Goal: Task Accomplishment & Management: Use online tool/utility

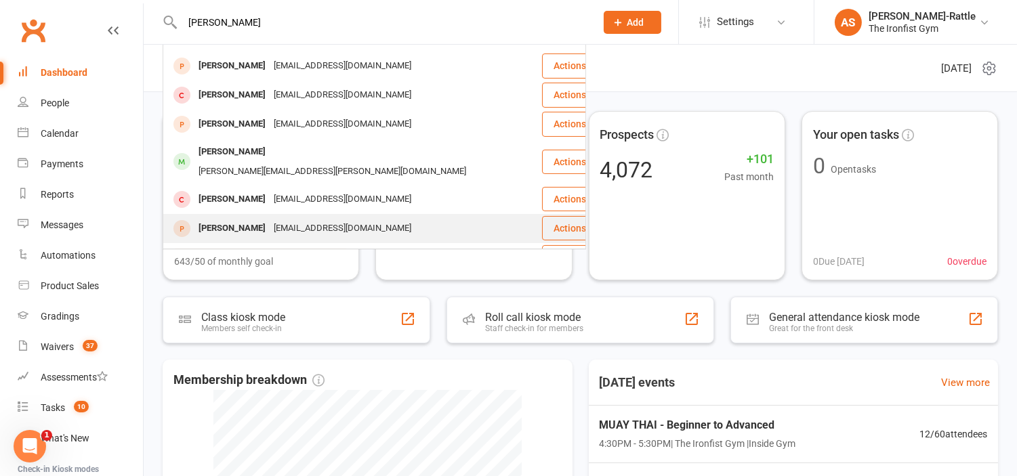
scroll to position [378, 0]
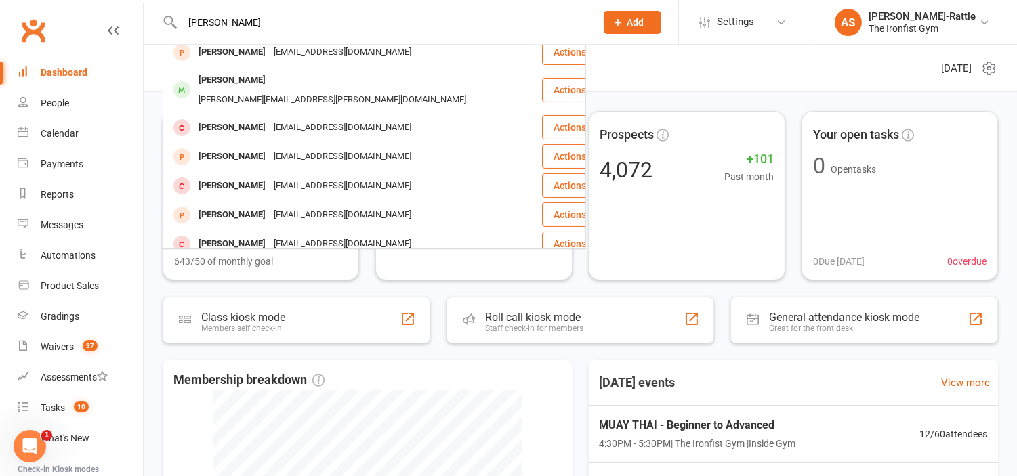
type input "[PERSON_NAME]"
click at [248, 263] on div "[PERSON_NAME]" at bounding box center [231, 273] width 75 height 20
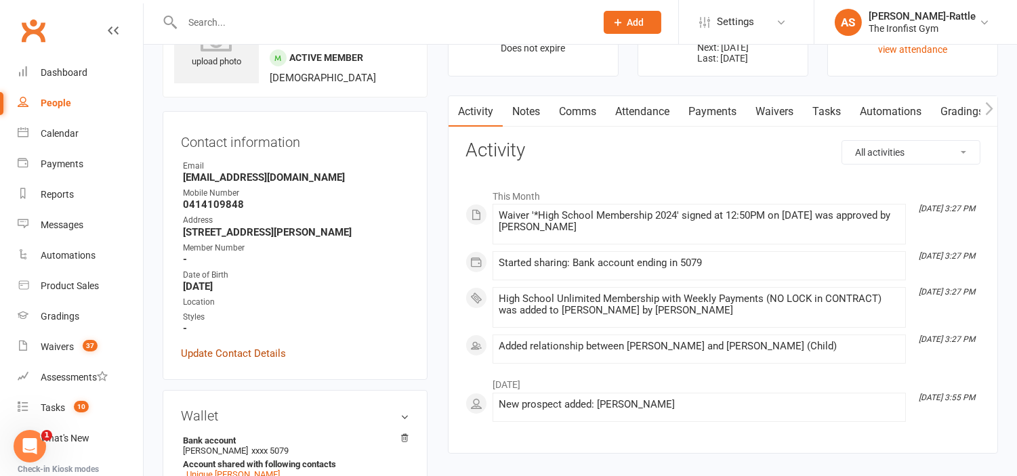
click at [254, 354] on link "Update Contact Details" at bounding box center [233, 353] width 105 height 16
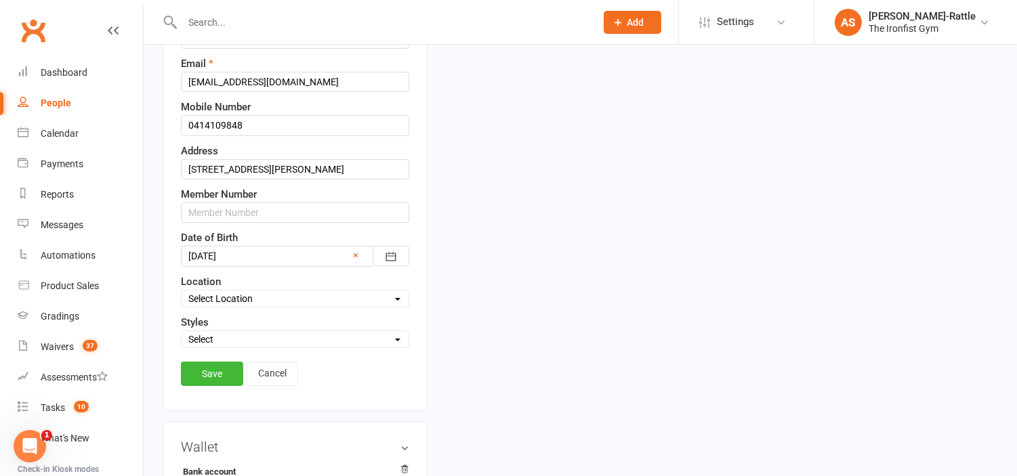
scroll to position [265, 0]
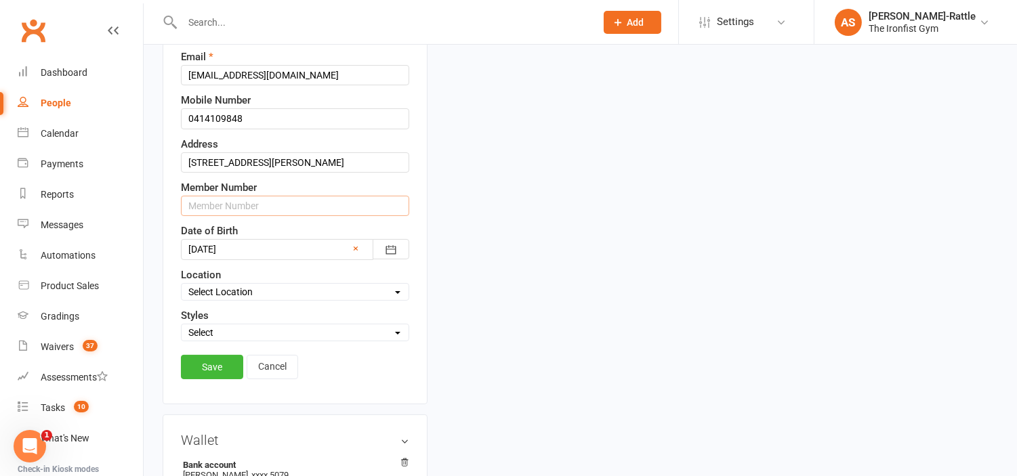
click at [252, 213] on input "text" at bounding box center [295, 206] width 228 height 20
type input "3340"
click at [217, 368] on link "Save" at bounding box center [212, 367] width 62 height 24
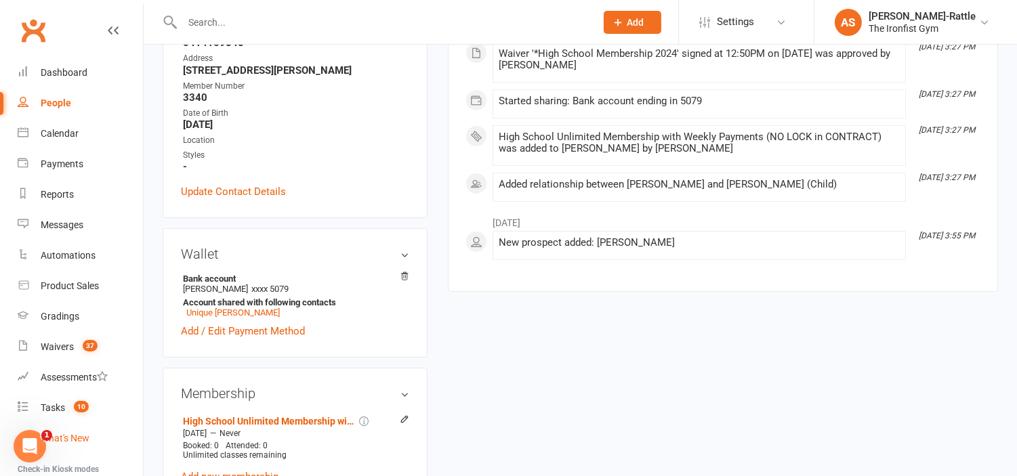
scroll to position [144, 0]
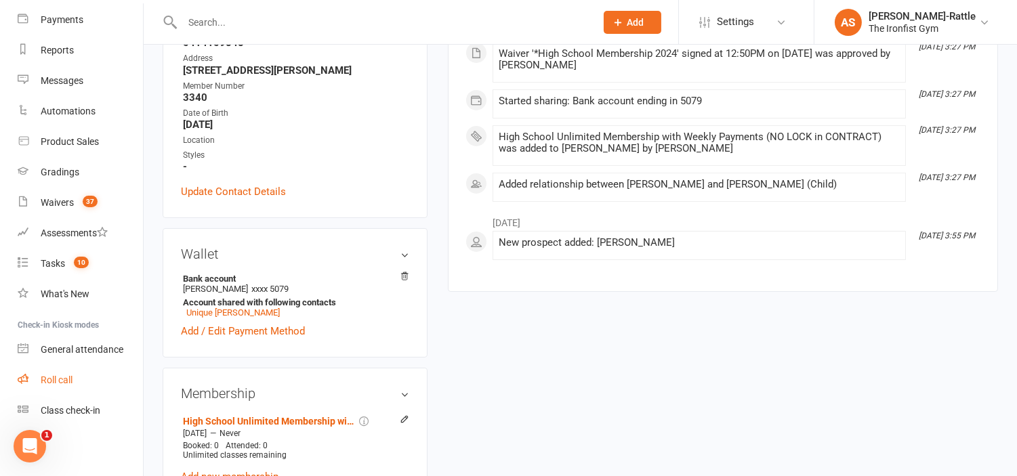
click at [78, 382] on link "Roll call" at bounding box center [80, 380] width 125 height 30
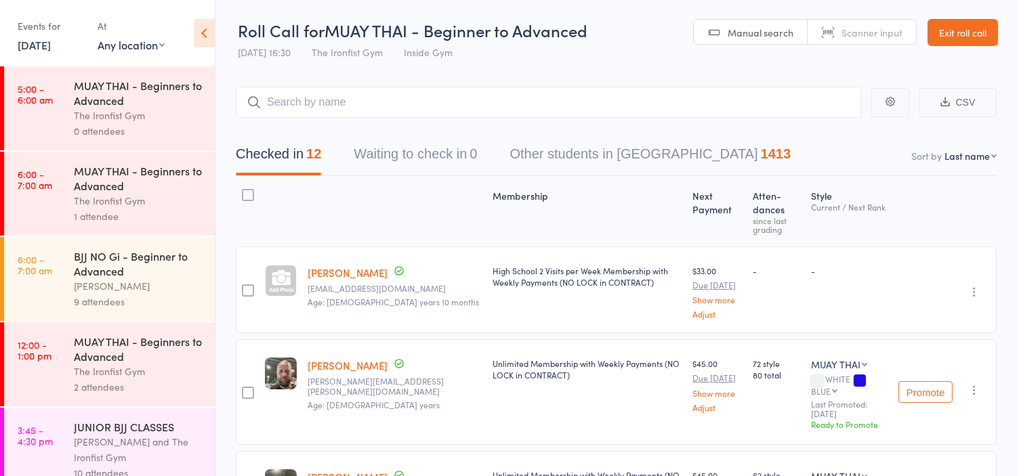
scroll to position [14, 0]
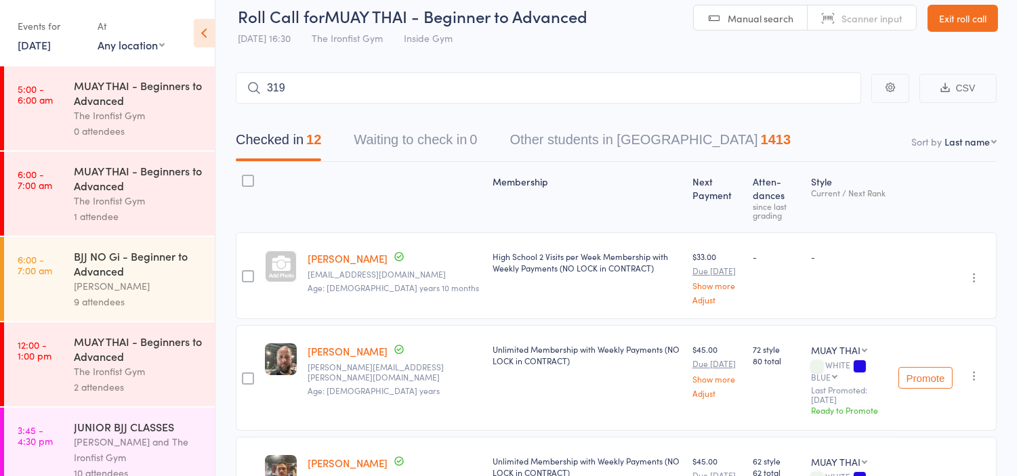
type input "3197"
click at [355, 90] on input "3197" at bounding box center [548, 87] width 625 height 31
click at [349, 85] on input "2854" at bounding box center [548, 87] width 625 height 31
type input "2"
